Goal: Information Seeking & Learning: Learn about a topic

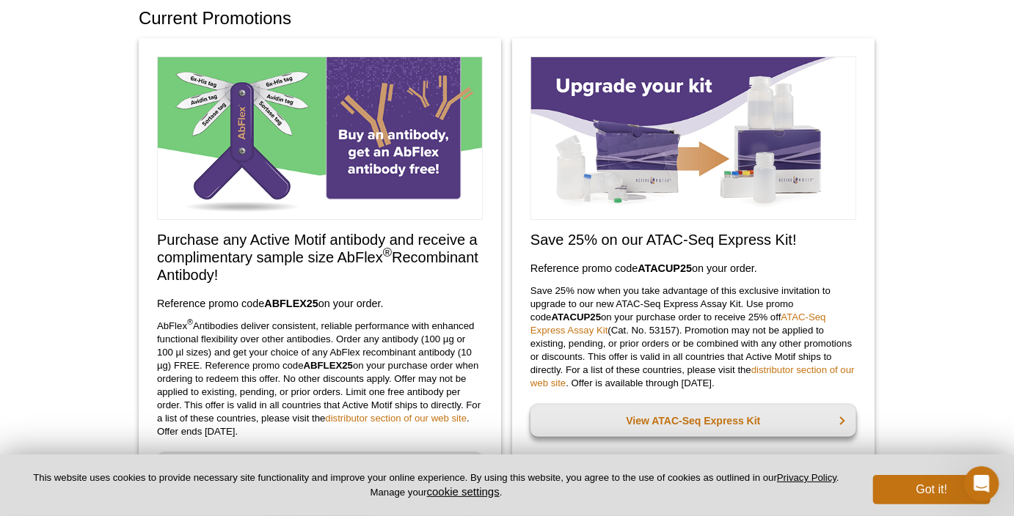
scroll to position [79, 0]
drag, startPoint x: 208, startPoint y: 238, endPoint x: 310, endPoint y: 268, distance: 106.3
click at [310, 268] on h2 "Purchase any Active Motif antibody and receive a complimentary sample size AbFl…" at bounding box center [320, 256] width 326 height 53
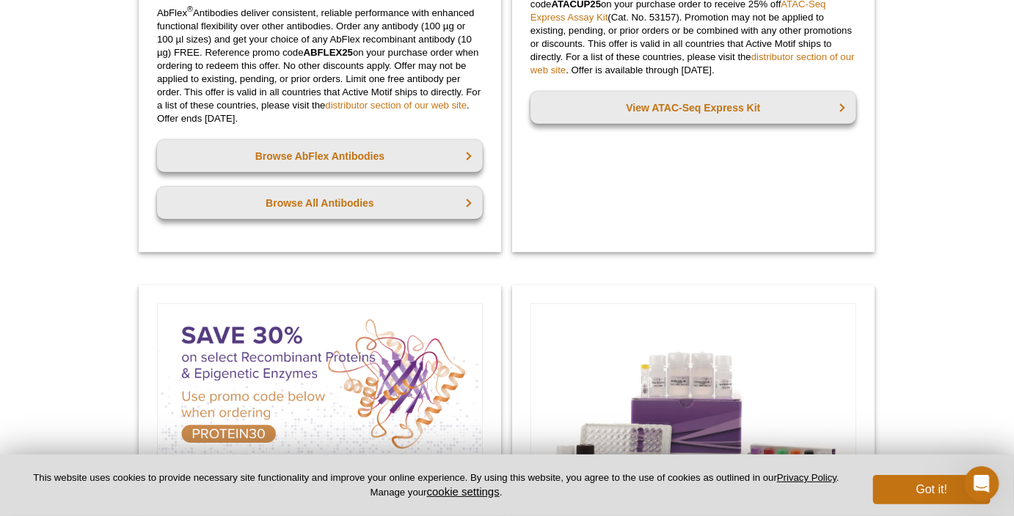
scroll to position [317, 0]
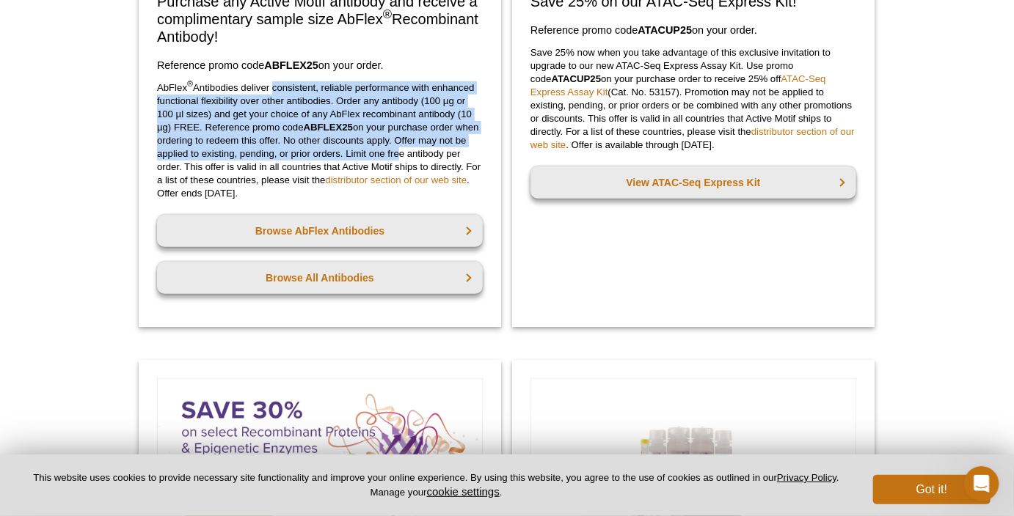
drag, startPoint x: 274, startPoint y: 92, endPoint x: 406, endPoint y: 153, distance: 146.1
click at [406, 153] on p "AbFlex ® Antibodies deliver consistent, reliable performance with enhanced func…" at bounding box center [320, 140] width 326 height 119
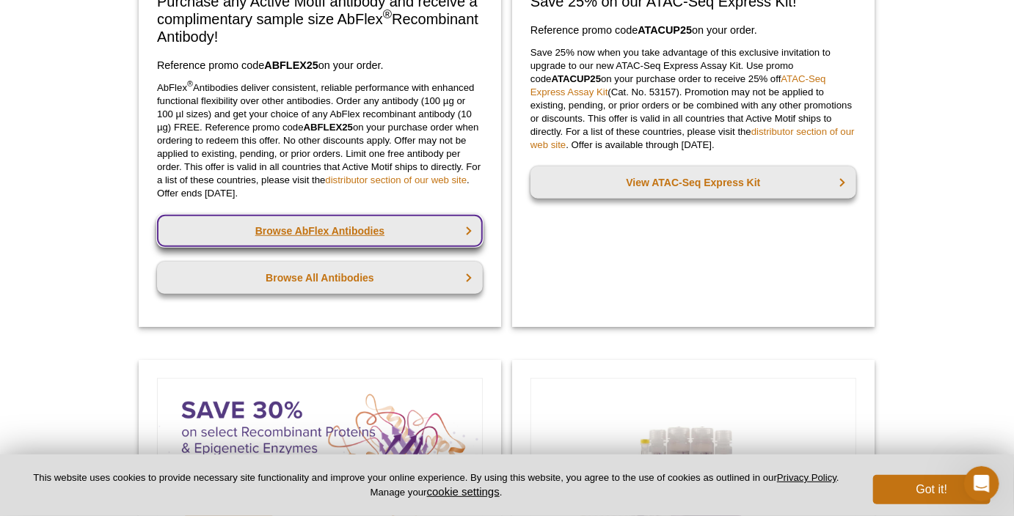
click at [345, 229] on link "Browse AbFlex Antibodies" at bounding box center [320, 231] width 326 height 32
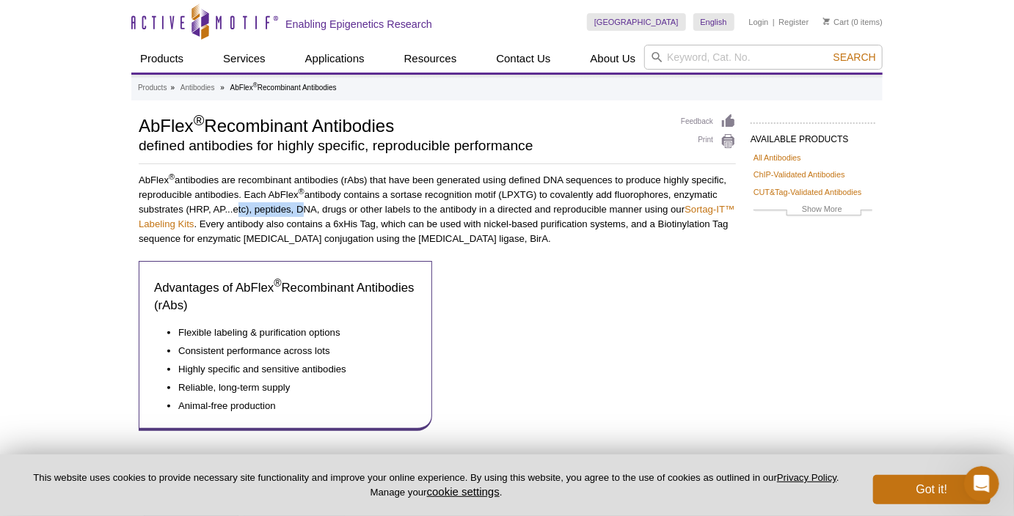
drag, startPoint x: 298, startPoint y: 210, endPoint x: 233, endPoint y: 211, distance: 64.6
click at [233, 211] on p "AbFlex ® antibodies are recombinant antibodies (rAbs) that have been generated …" at bounding box center [437, 209] width 597 height 73
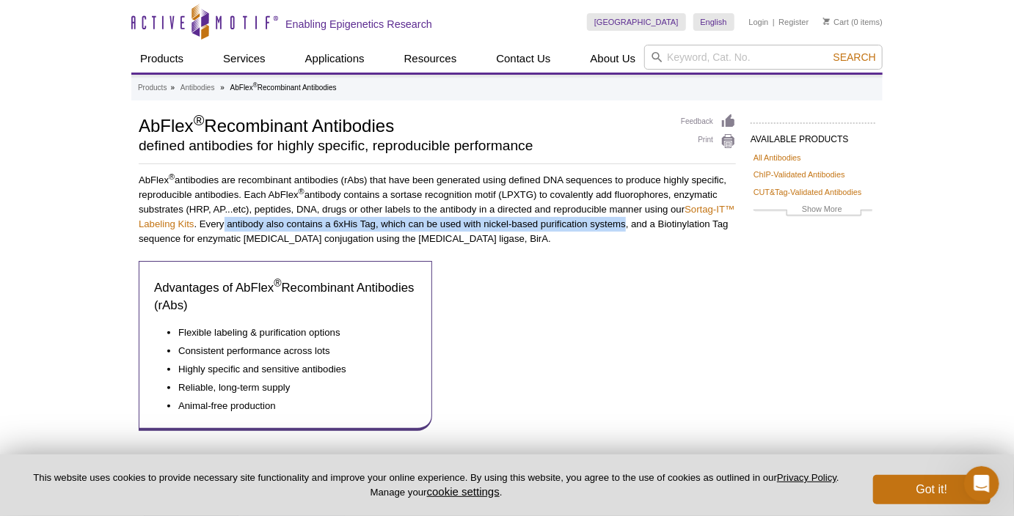
drag, startPoint x: 244, startPoint y: 227, endPoint x: 645, endPoint y: 229, distance: 401.2
click at [645, 229] on p "AbFlex ® antibodies are recombinant antibodies (rAbs) that have been generated …" at bounding box center [437, 209] width 597 height 73
click at [645, 230] on p "AbFlex ® antibodies are recombinant antibodies (rAbs) that have been generated …" at bounding box center [437, 209] width 597 height 73
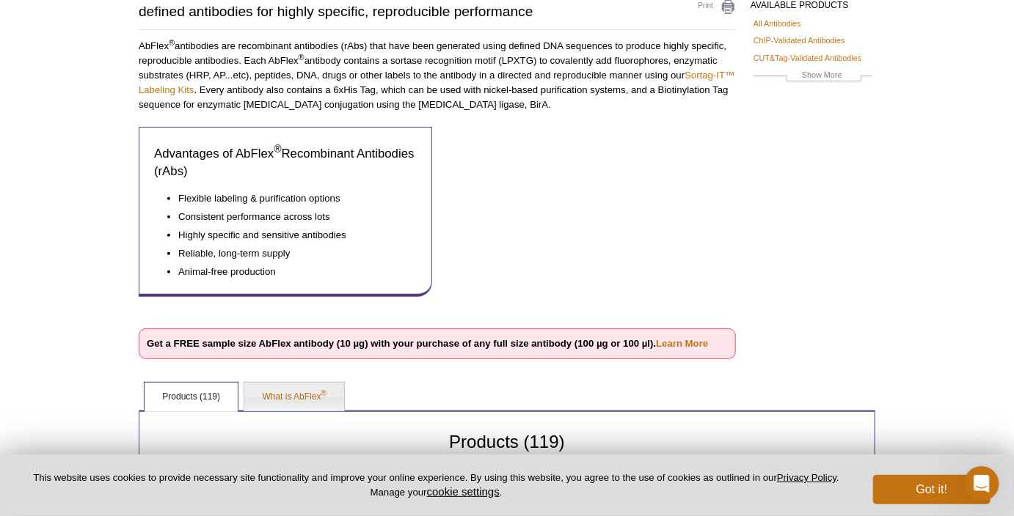
scroll to position [158, 0]
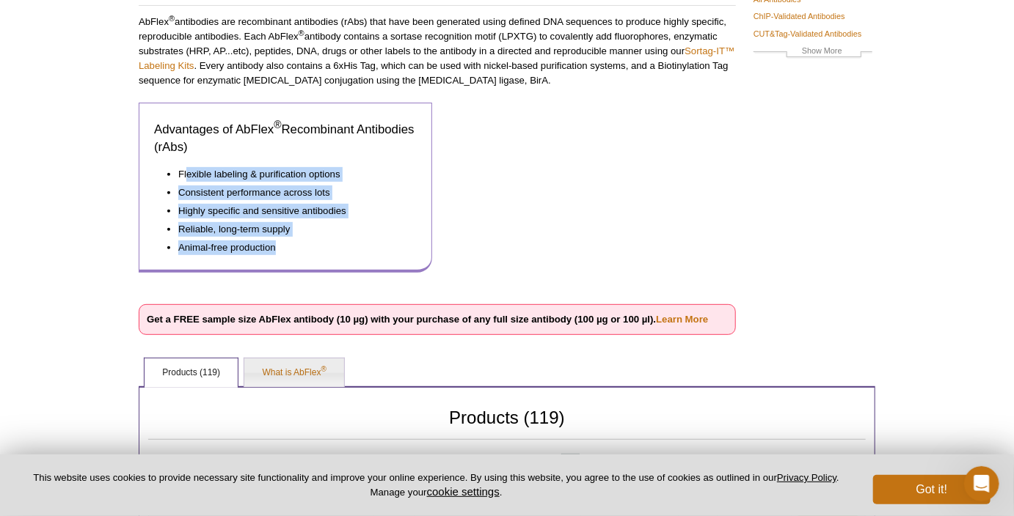
drag, startPoint x: 188, startPoint y: 177, endPoint x: 356, endPoint y: 253, distance: 184.5
click at [356, 253] on ul "Flexible labeling & purification options Consistent performance across lots Hig…" at bounding box center [278, 211] width 248 height 88
click at [356, 253] on li "Animal-free production" at bounding box center [290, 246] width 224 height 18
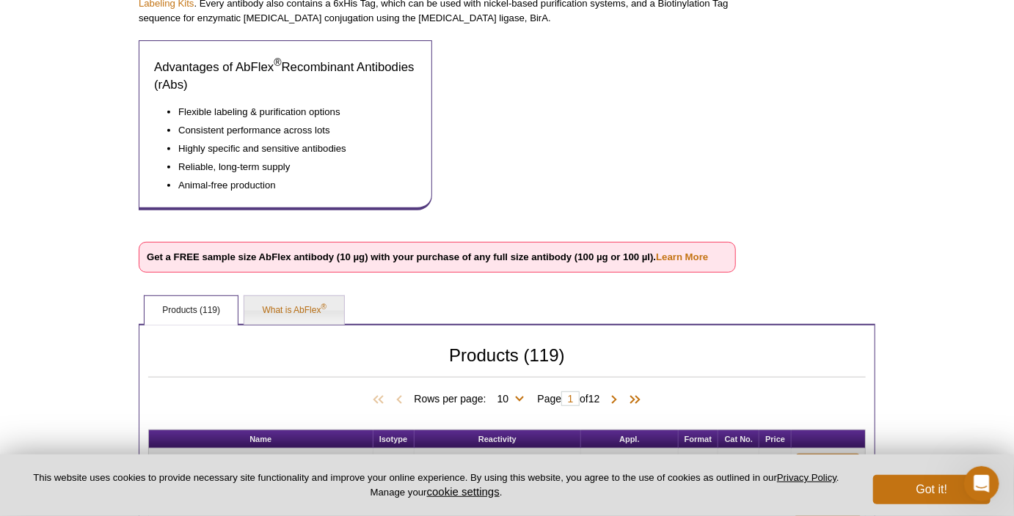
scroll to position [209, 0]
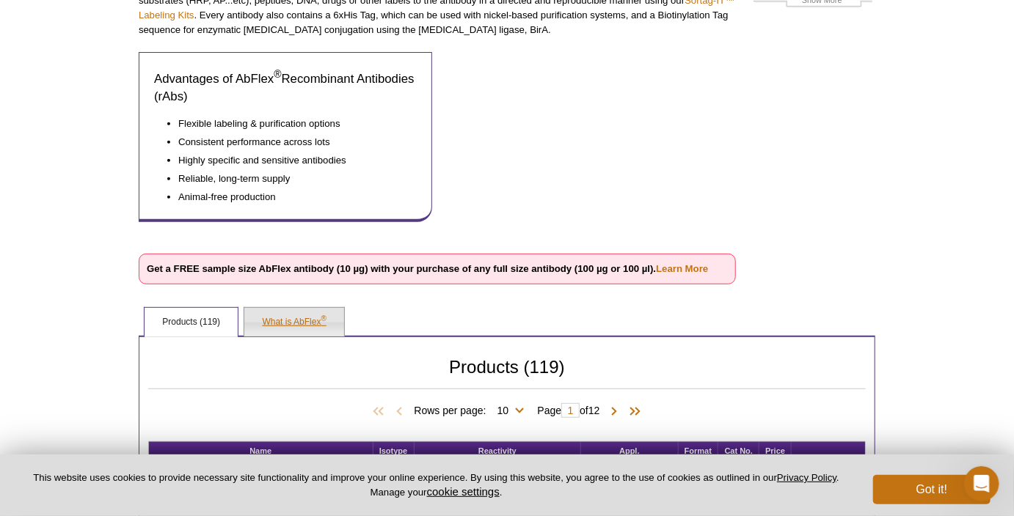
click at [298, 317] on link "What is AbFlex ®" at bounding box center [293, 322] width 99 height 29
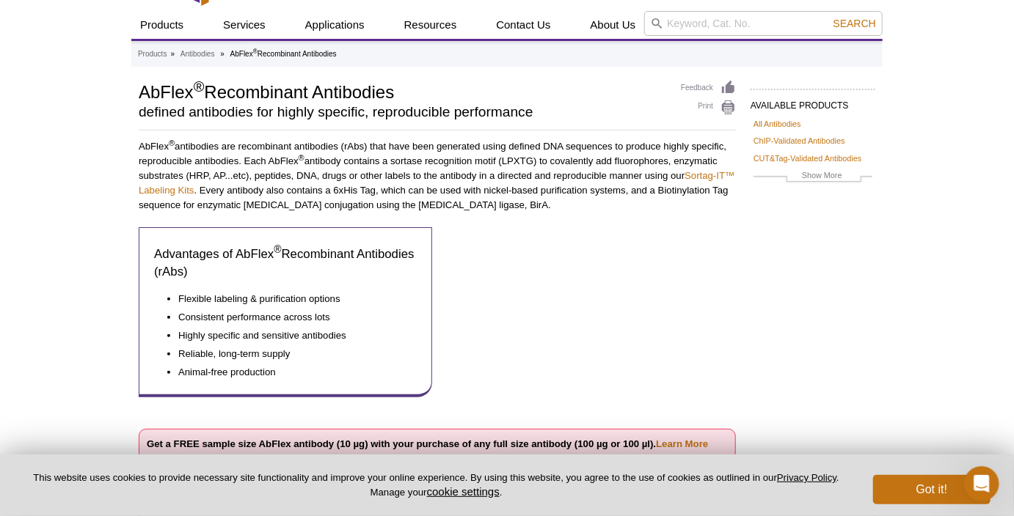
scroll to position [0, 0]
